Goal: Communication & Community: Answer question/provide support

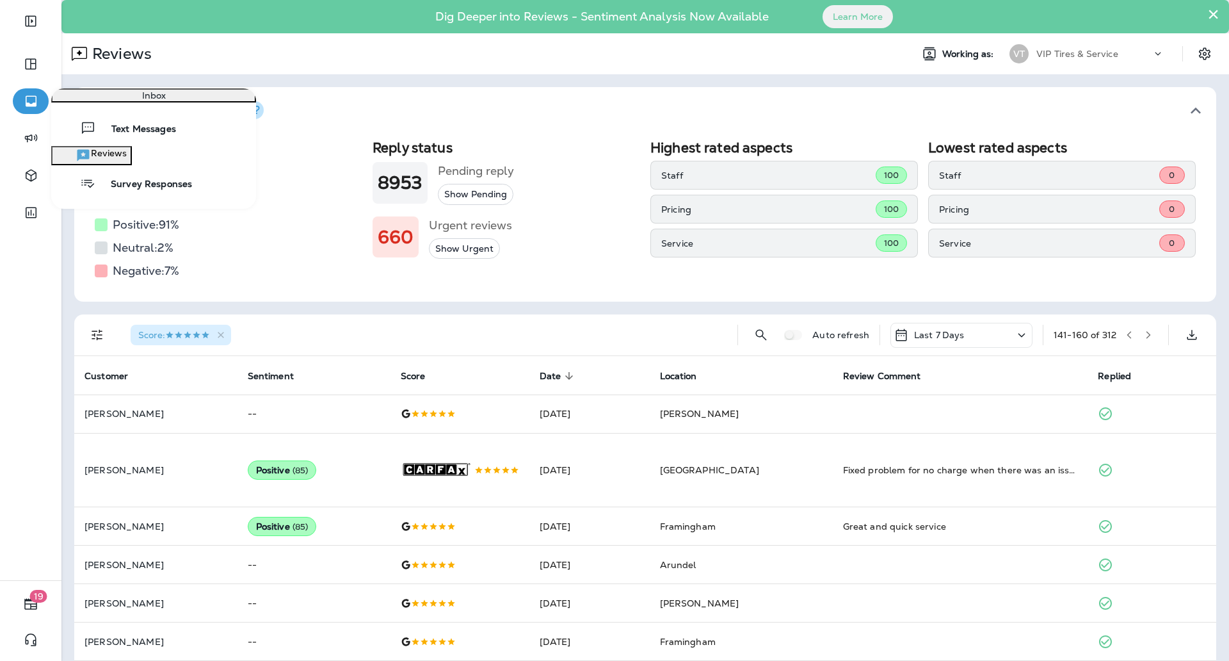
click at [24, 83] on div at bounding box center [31, 69] width 36 height 37
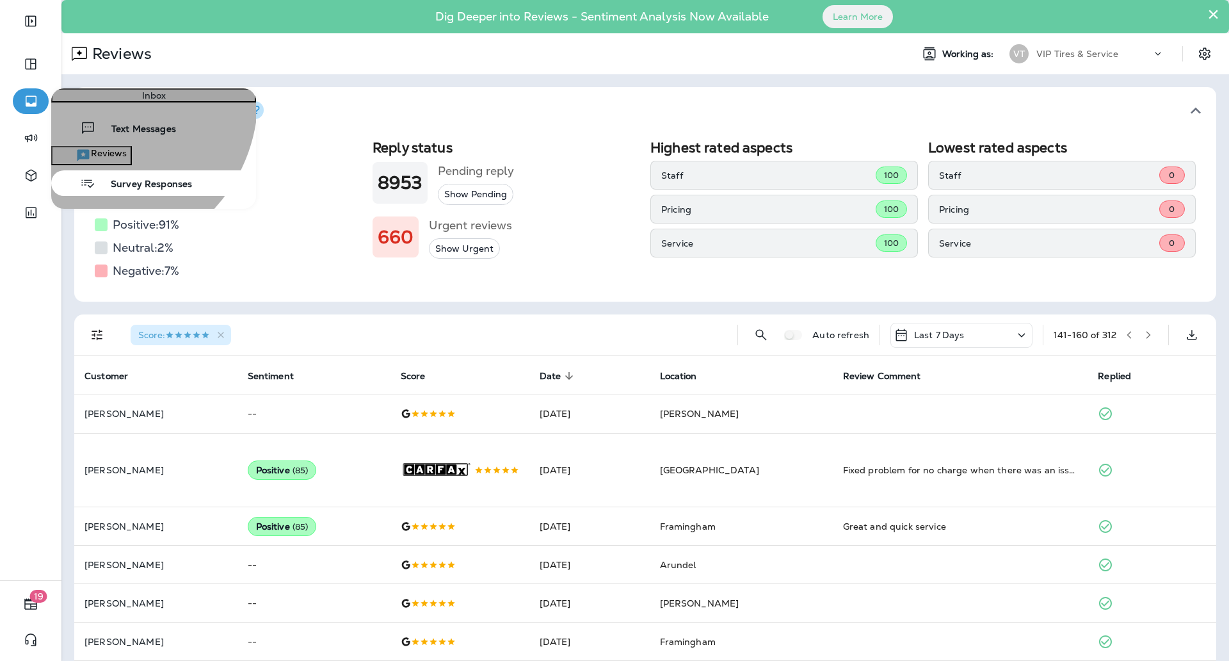
click at [90, 161] on icon "button" at bounding box center [83, 156] width 12 height 12
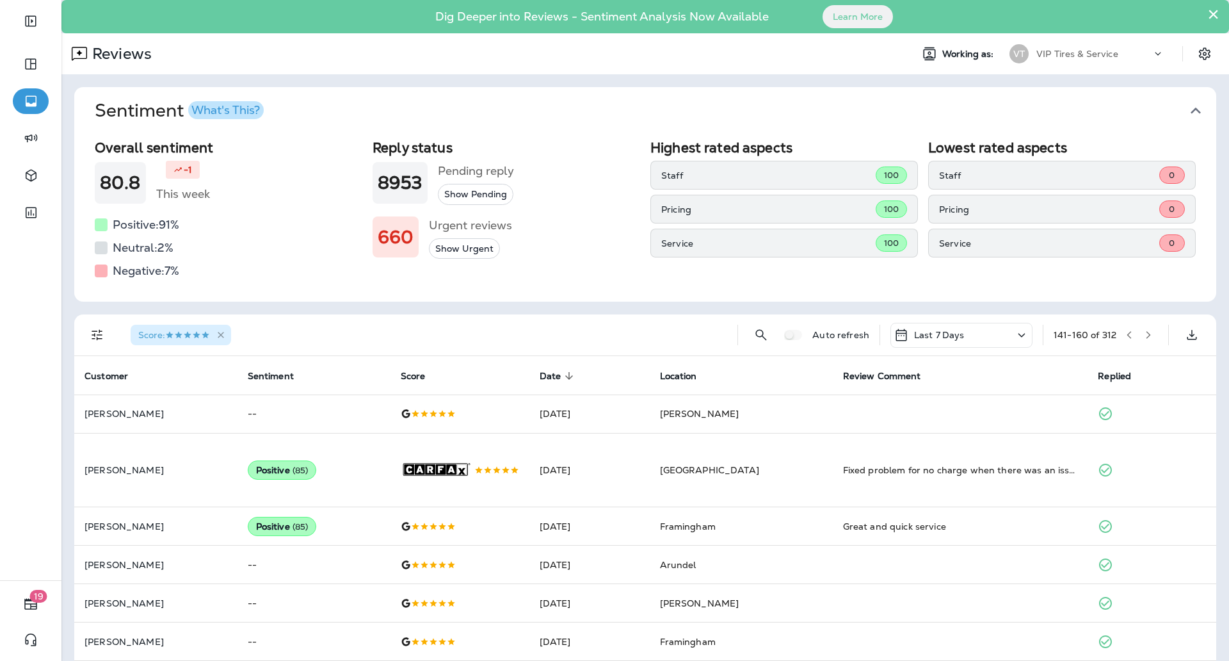
click at [220, 338] on icon "button" at bounding box center [221, 335] width 11 height 11
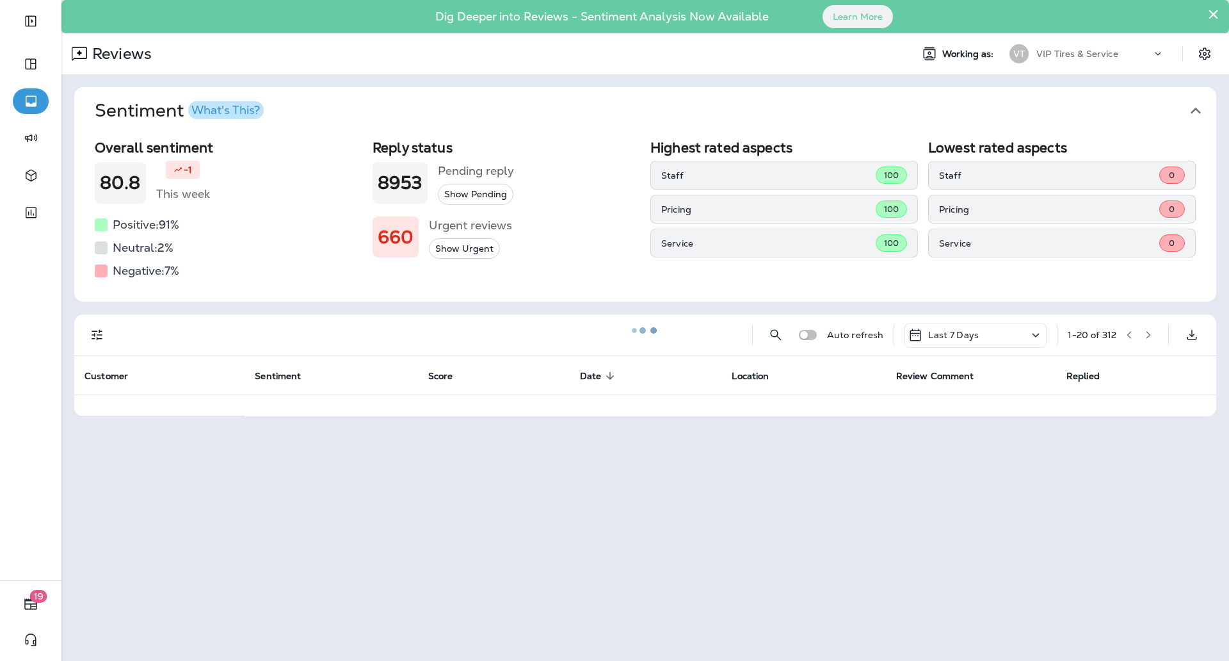
click at [99, 336] on div at bounding box center [645, 330] width 1165 height 658
click at [93, 333] on div at bounding box center [645, 330] width 1165 height 658
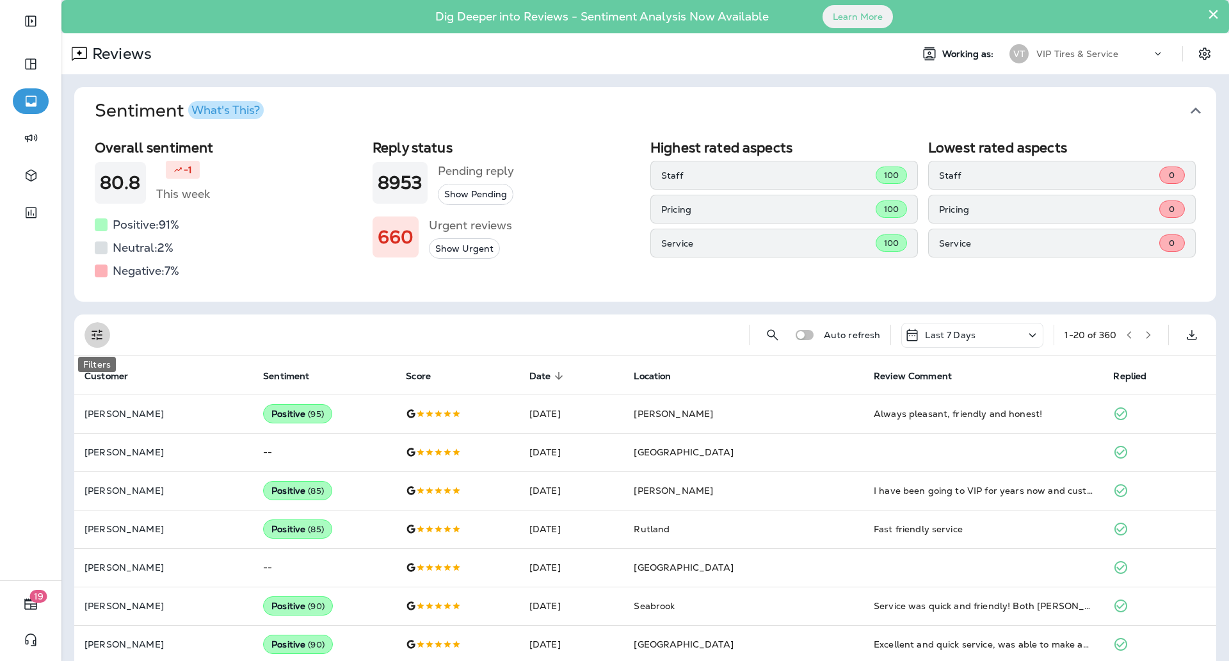
click at [93, 333] on icon "Filters" at bounding box center [97, 334] width 15 height 15
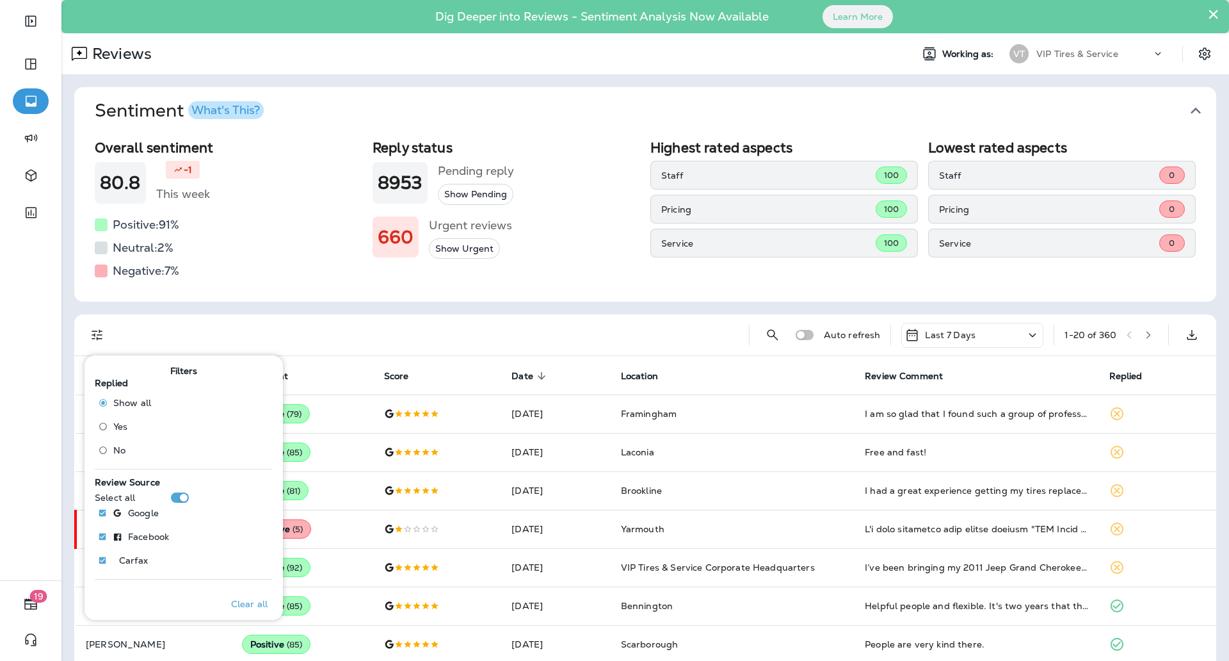
scroll to position [60, 0]
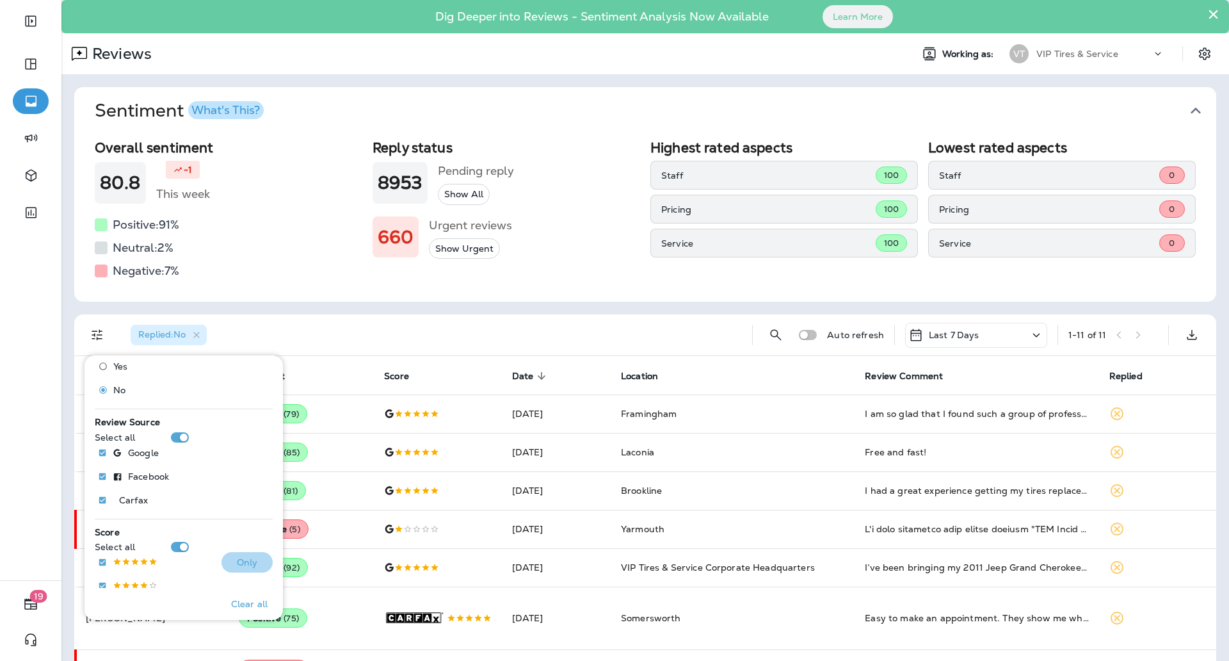
click at [237, 563] on p "Only" at bounding box center [247, 562] width 21 height 10
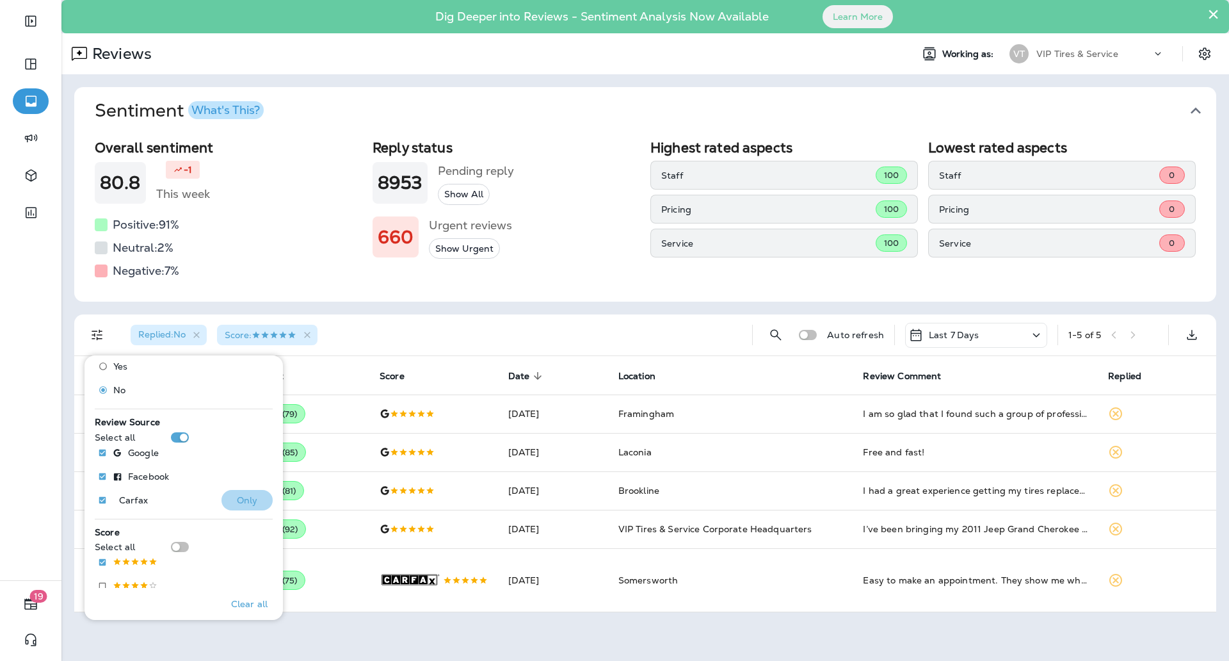
click at [250, 496] on button "Only" at bounding box center [247, 500] width 51 height 20
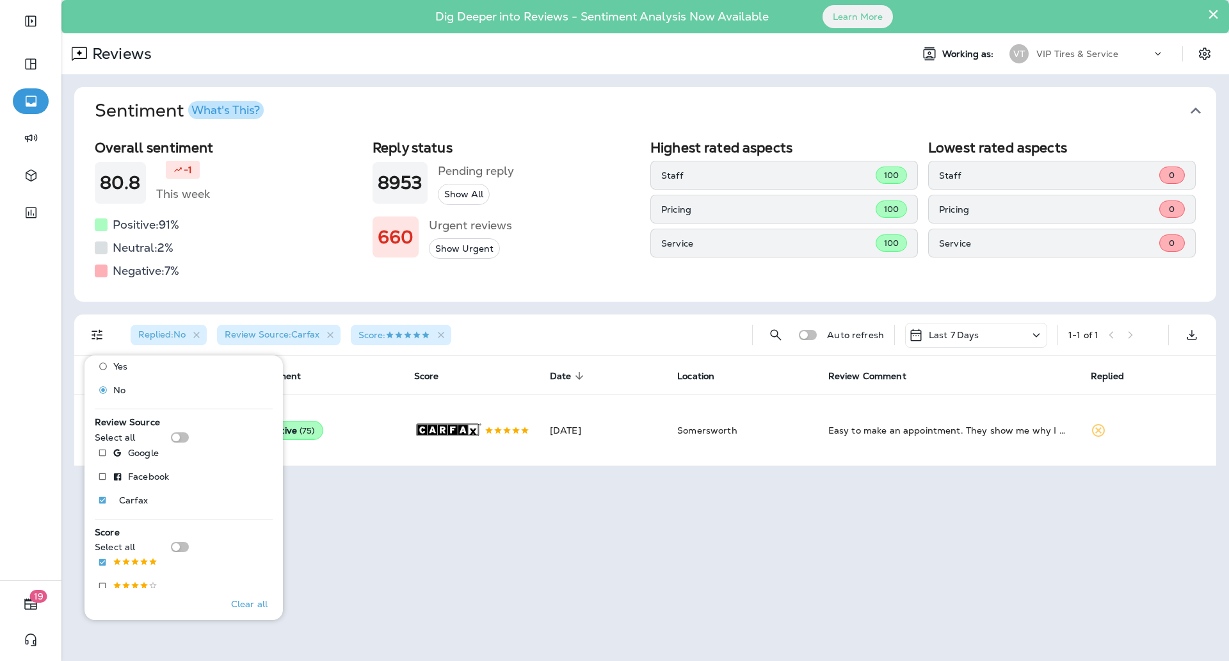
click at [505, 324] on div "Replied : No Review Source : Carfax Score :" at bounding box center [431, 334] width 622 height 41
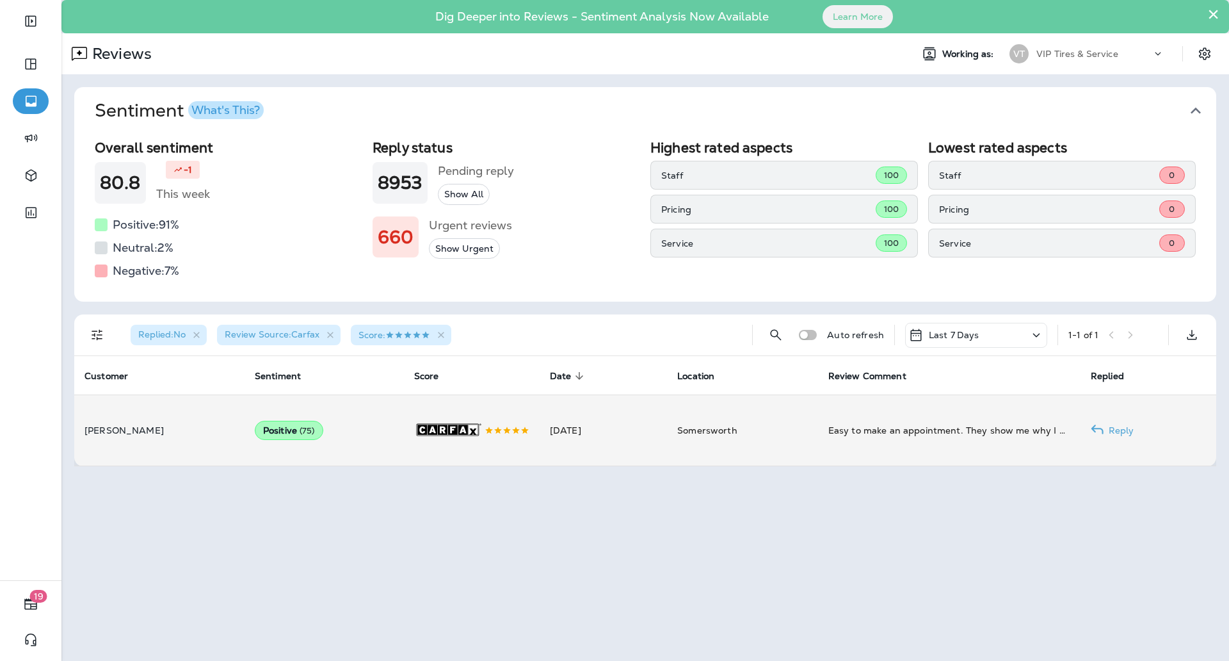
click at [638, 435] on td "[DATE]" at bounding box center [603, 429] width 127 height 71
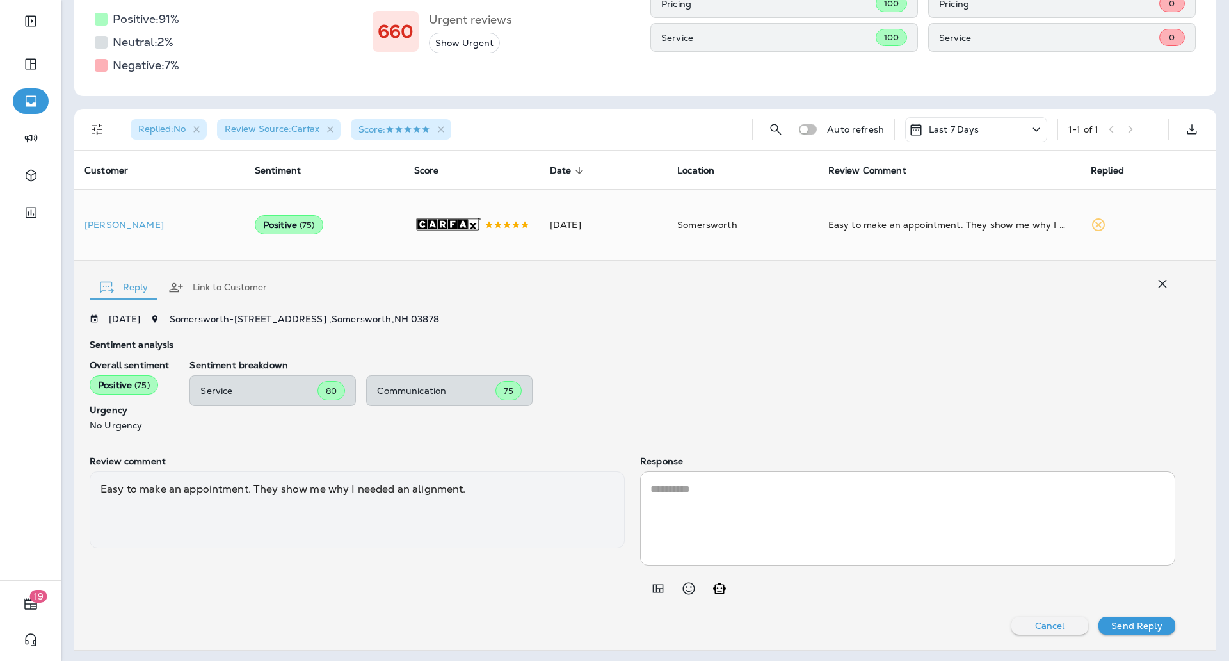
scroll to position [204, 0]
click at [667, 520] on textarea at bounding box center [908, 519] width 515 height 74
click at [655, 588] on icon "Add in a premade template" at bounding box center [658, 588] width 15 height 15
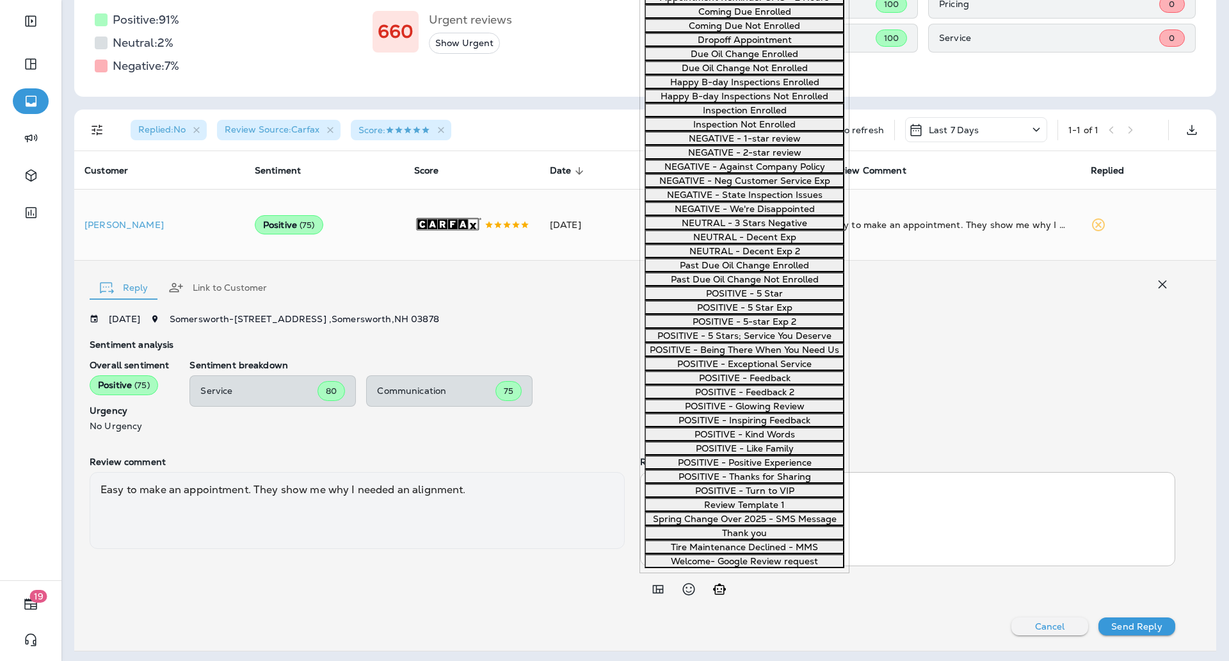
type textarea "**********"
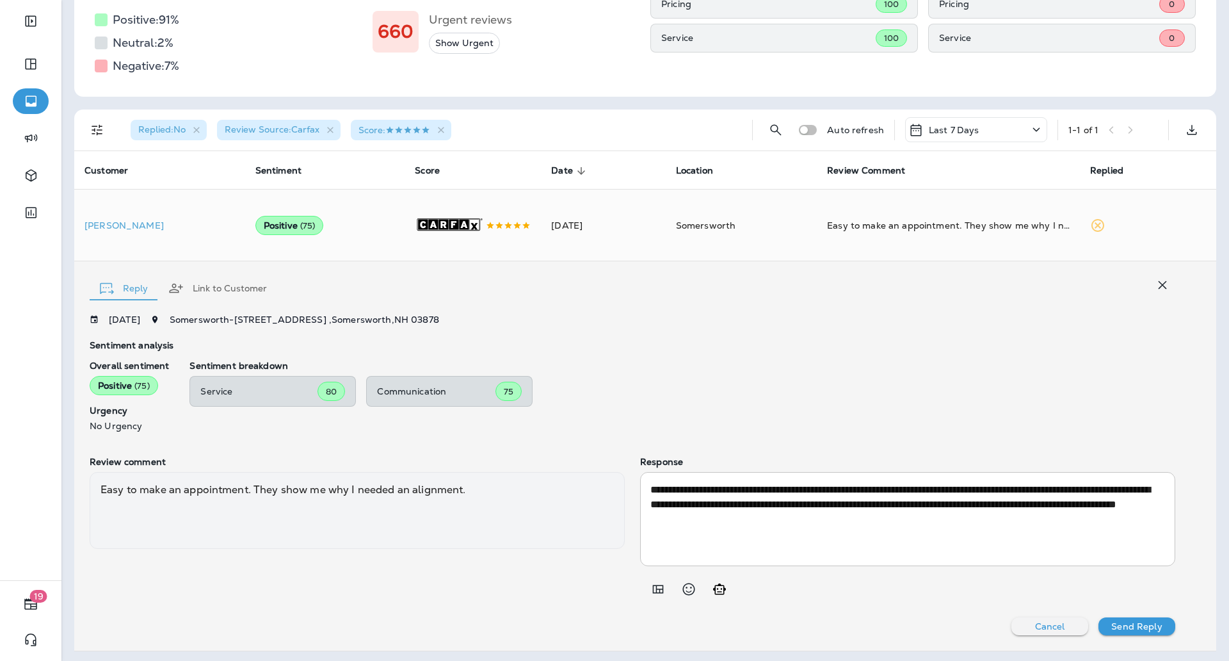
click at [889, 569] on div "**********" at bounding box center [907, 529] width 535 height 145
click at [1112, 623] on p "Send Reply" at bounding box center [1137, 626] width 51 height 10
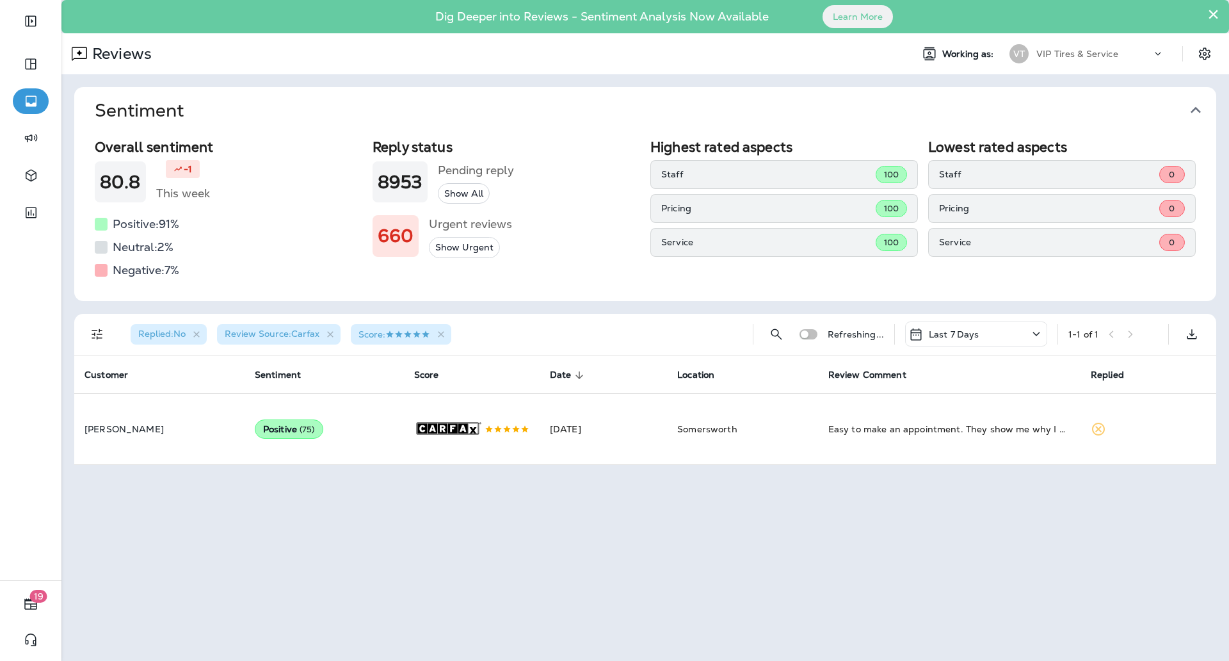
scroll to position [0, 0]
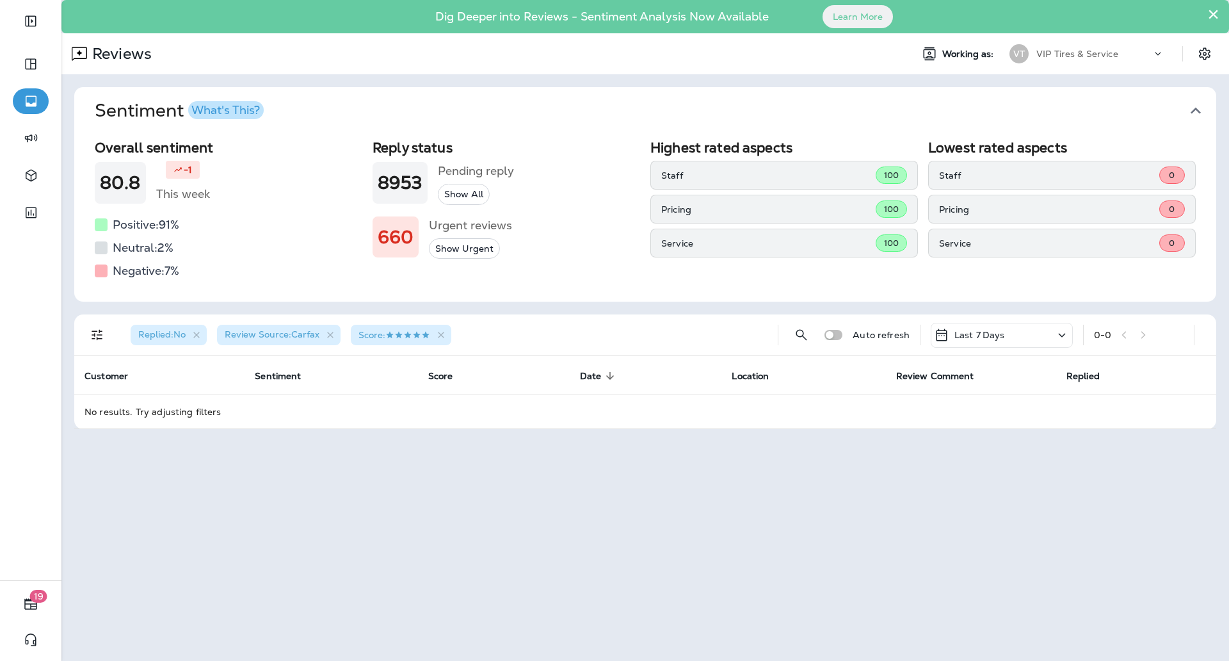
click at [453, 534] on div "× Dig Deeper into Reviews - Sentiment Analysis Now Available Learn More Reviews…" at bounding box center [645, 330] width 1168 height 661
